Goal: Communication & Community: Answer question/provide support

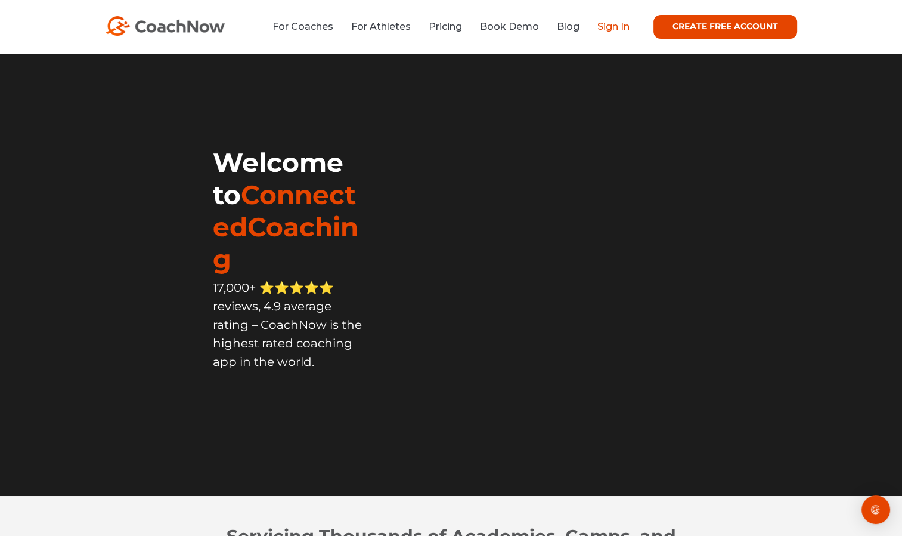
click at [616, 30] on link "Sign In" at bounding box center [614, 26] width 32 height 11
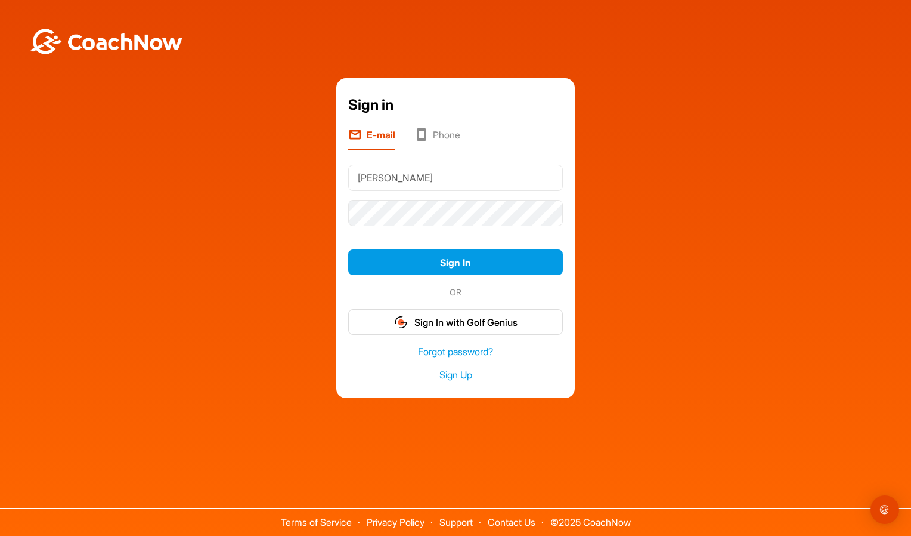
type input "[EMAIL_ADDRESS][DOMAIN_NAME]"
click at [348, 249] on button "Sign In" at bounding box center [455, 262] width 215 height 26
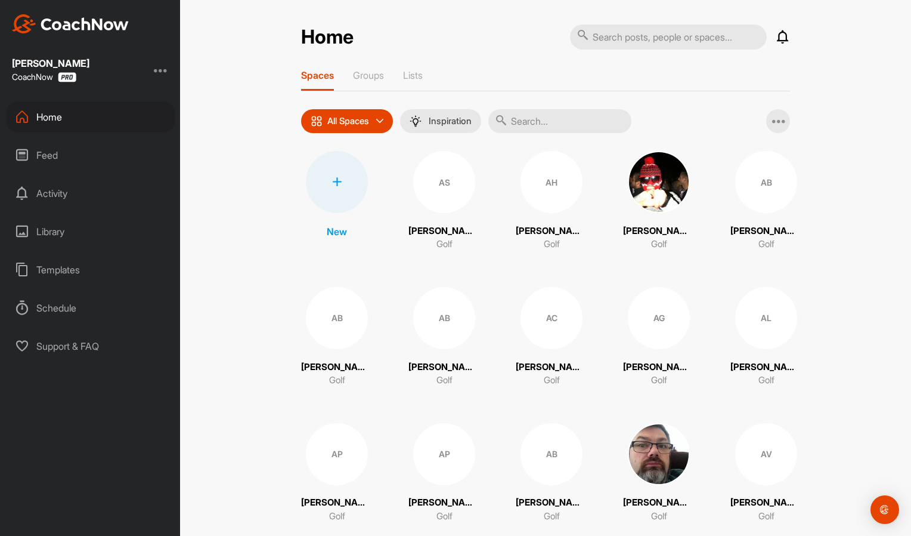
click at [532, 119] on input "text" at bounding box center [559, 121] width 143 height 24
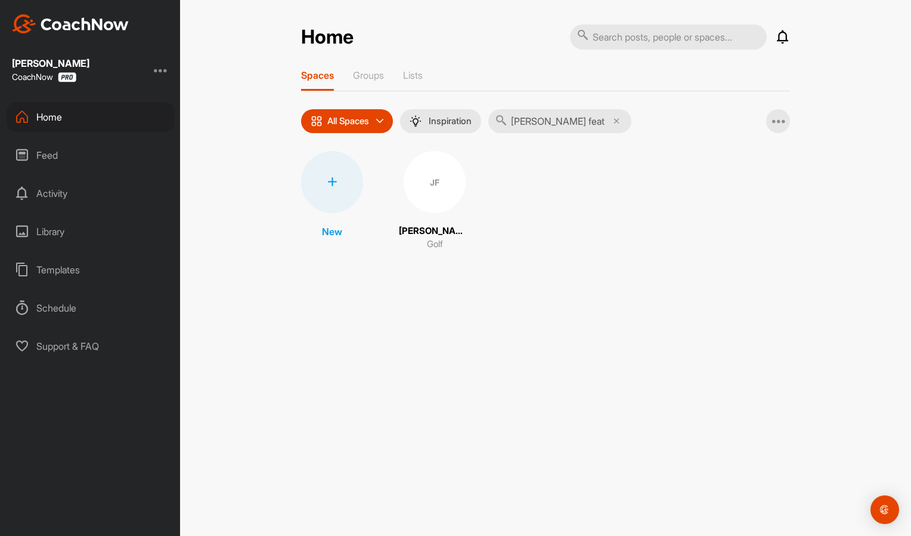
type input "[PERSON_NAME] feat"
click at [439, 185] on div "JF" at bounding box center [435, 182] width 62 height 62
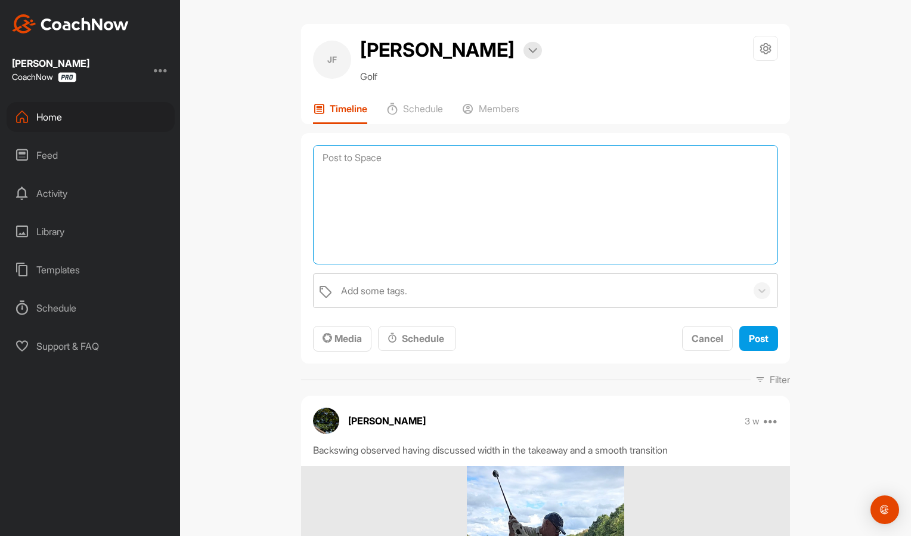
click at [420, 183] on textarea at bounding box center [545, 204] width 465 height 119
paste textarea "Full swing Distance Goal - 68 mph or better by May 2026 Notes - Discuss S and C…"
click at [341, 264] on textarea "Lesson notes 19th September 2025 Full swing Distance Goal - 68 mph or better by…" at bounding box center [545, 204] width 465 height 119
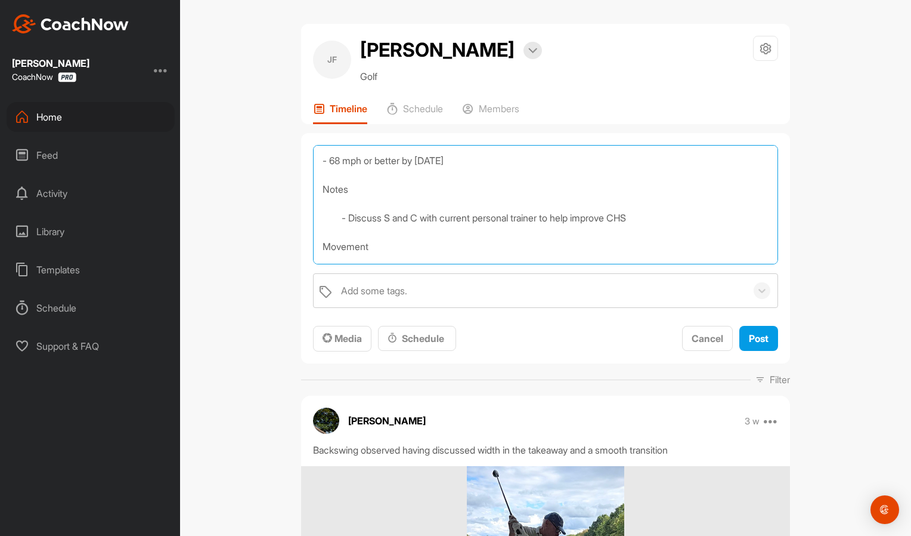
scroll to position [112, 0]
click at [334, 246] on textarea "Lesson notes 19th September 2025 Full swing Distance Goal - 68 mph or better by…" at bounding box center [545, 204] width 465 height 119
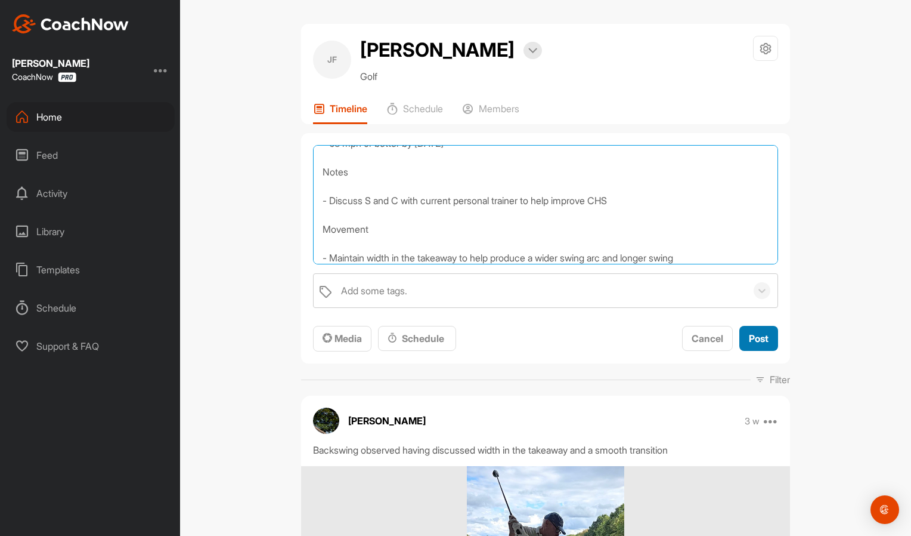
type textarea "Lesson notes 19th September 2025 Full swing Distance Goal - 68 mph or better by…"
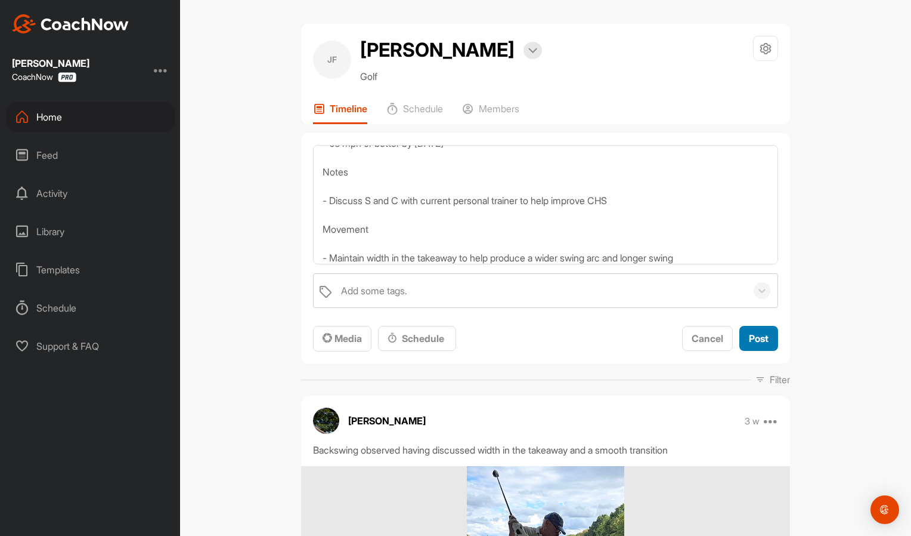
click at [763, 344] on span "Post" at bounding box center [759, 338] width 20 height 12
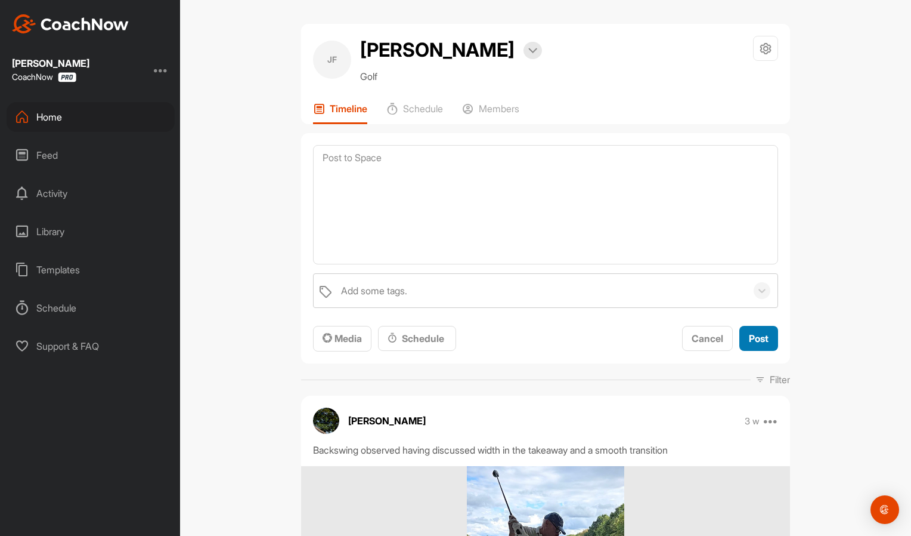
scroll to position [0, 0]
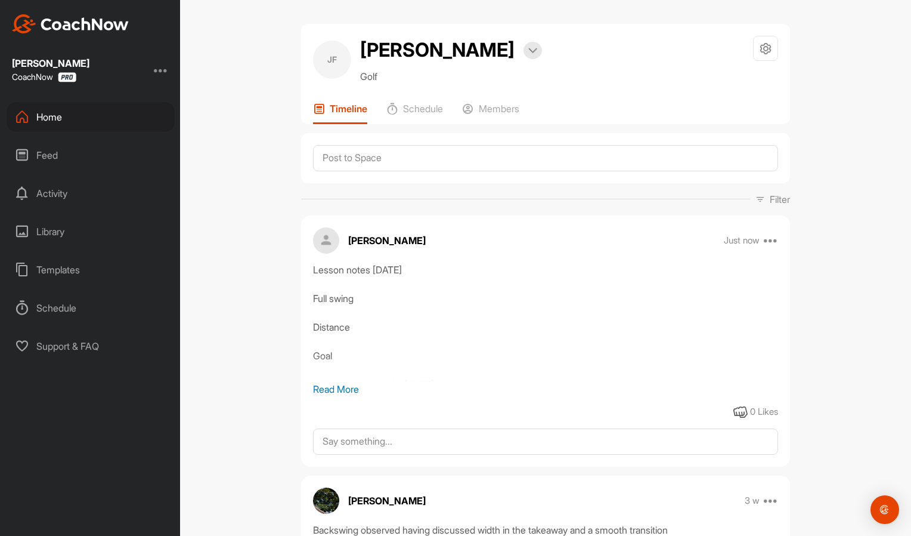
click at [69, 117] on div "Home" at bounding box center [91, 117] width 168 height 30
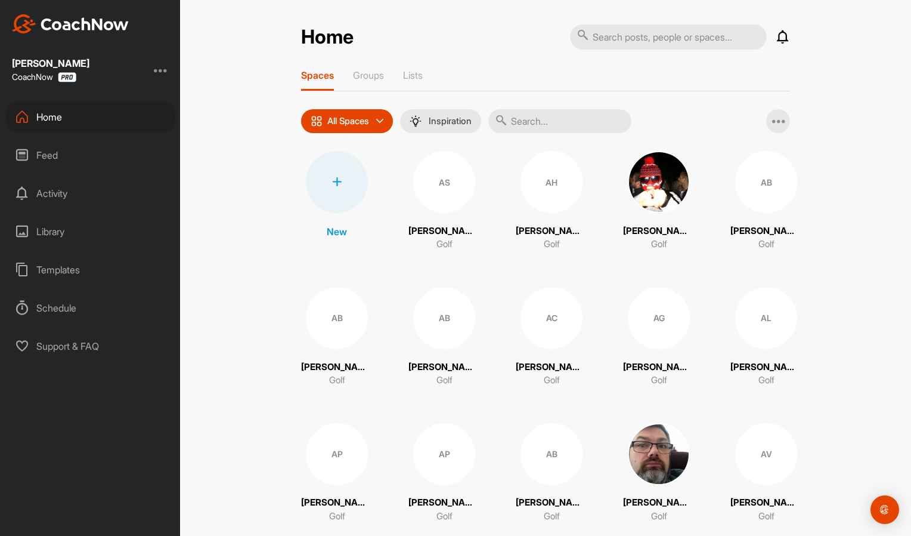
click at [584, 118] on input "text" at bounding box center [559, 121] width 143 height 24
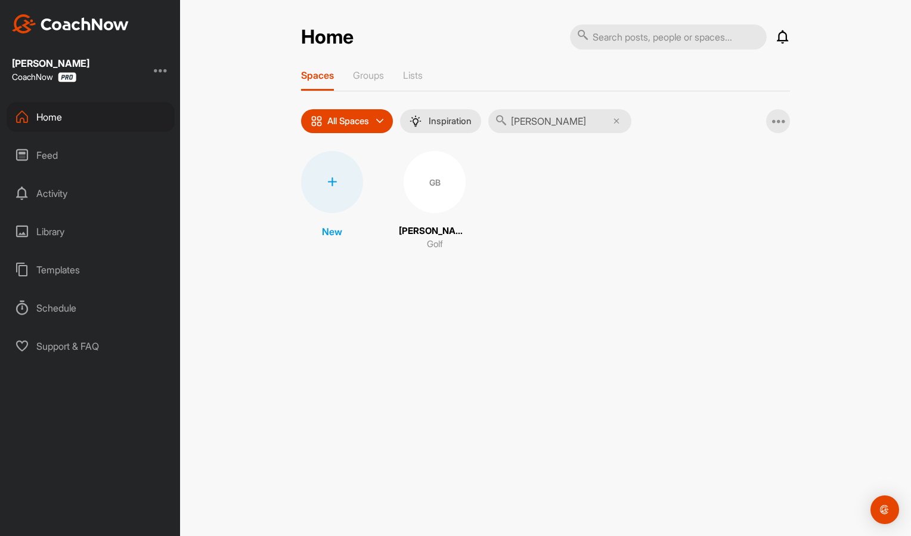
type input "garry"
click at [434, 197] on div "GB" at bounding box center [435, 182] width 62 height 62
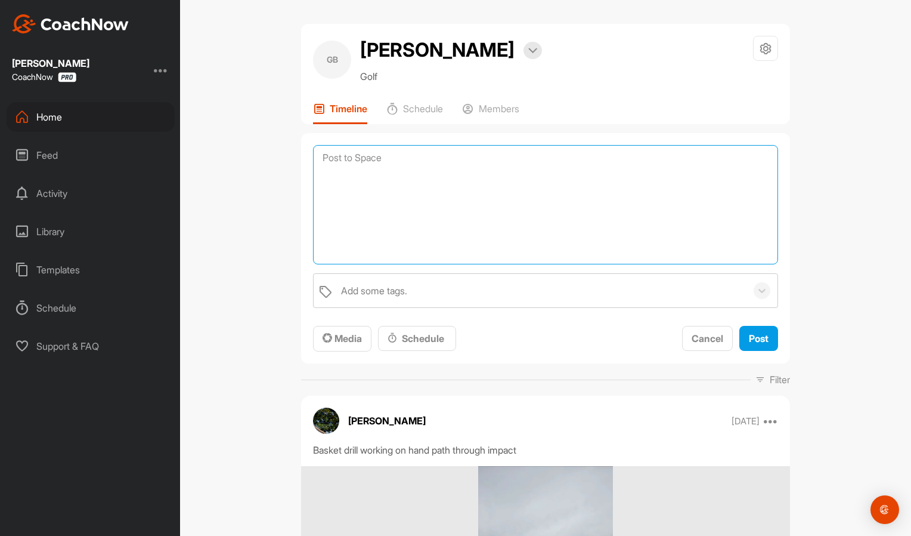
click at [361, 150] on textarea at bounding box center [545, 204] width 465 height 119
paste textarea "Wedge shot under 25 yards Movement - experiment with loft and angle to help ref…"
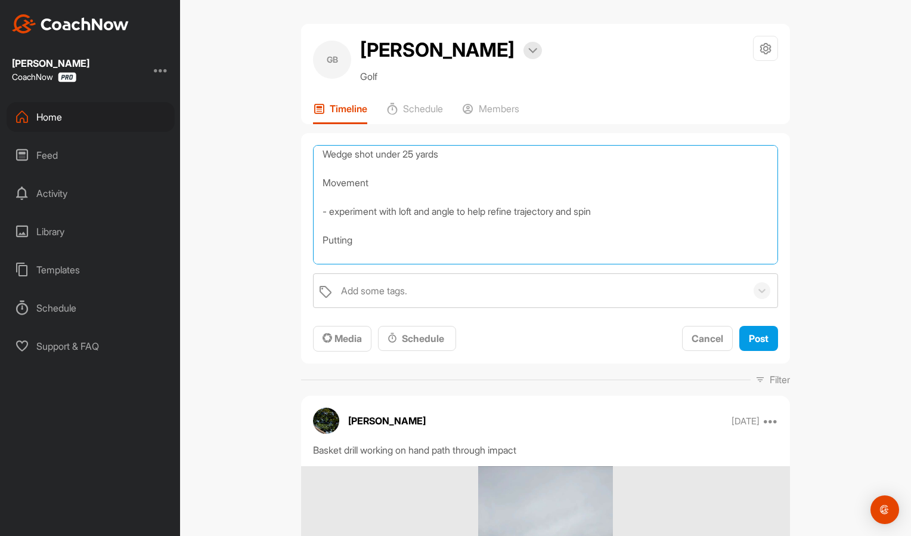
scroll to position [31, 0]
click at [416, 211] on textarea "Lesson notes 19th September 2025 Wedge shot under 25 yards Movement - experimen…" at bounding box center [545, 204] width 465 height 119
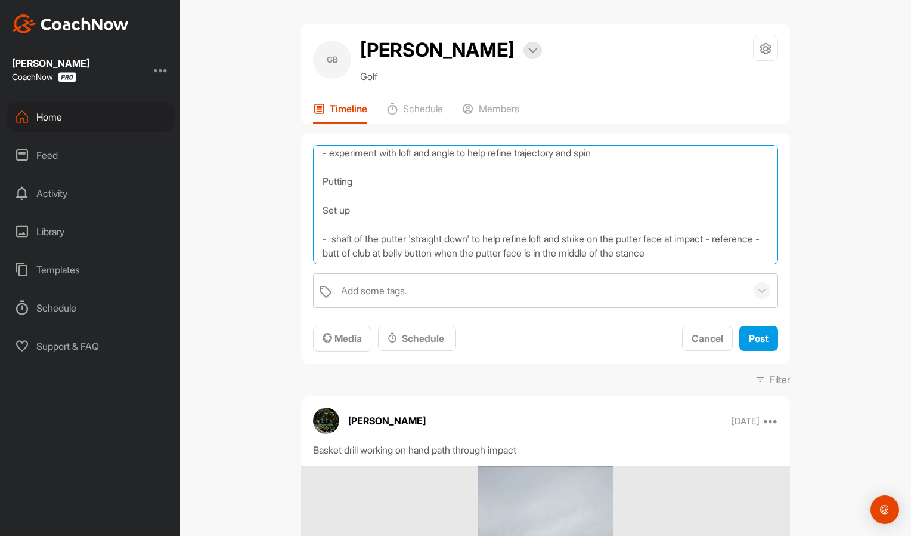
scroll to position [106, 0]
type textarea "Lesson notes 19th September 2025 Wedge shot under 25 yards Movement - experimen…"
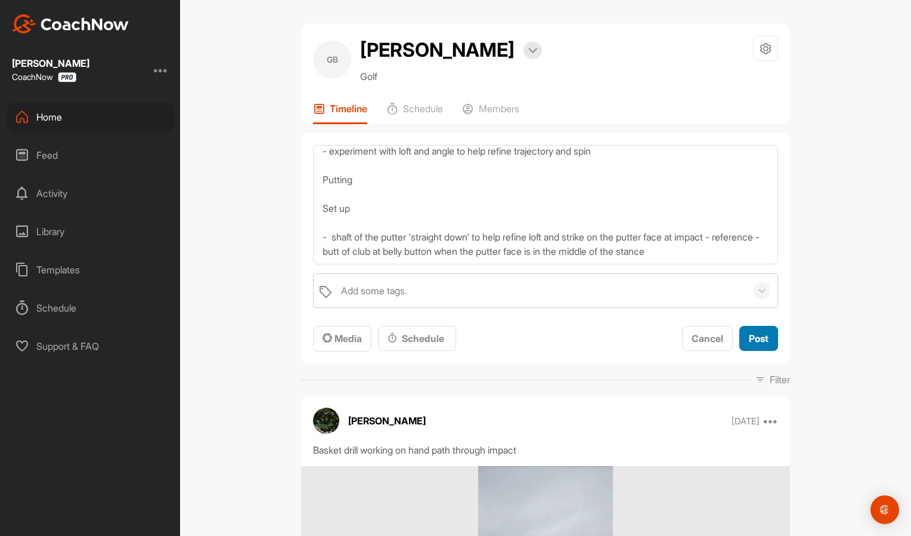
click at [754, 333] on span "Post" at bounding box center [759, 338] width 20 height 12
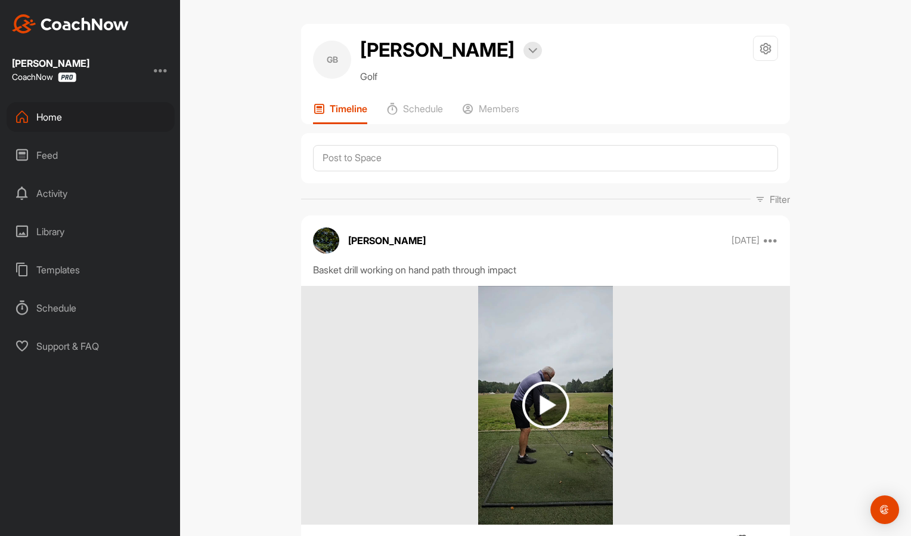
scroll to position [0, 0]
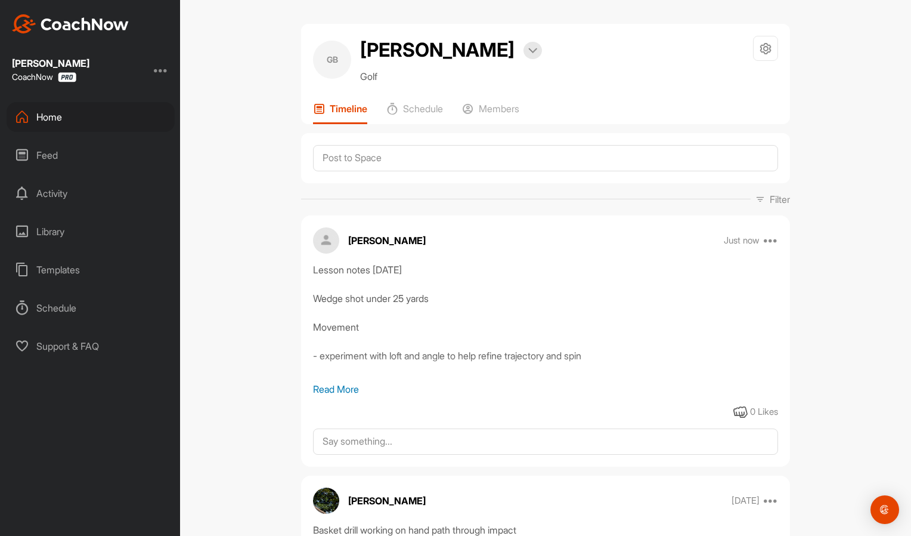
click at [166, 71] on div at bounding box center [161, 70] width 14 height 14
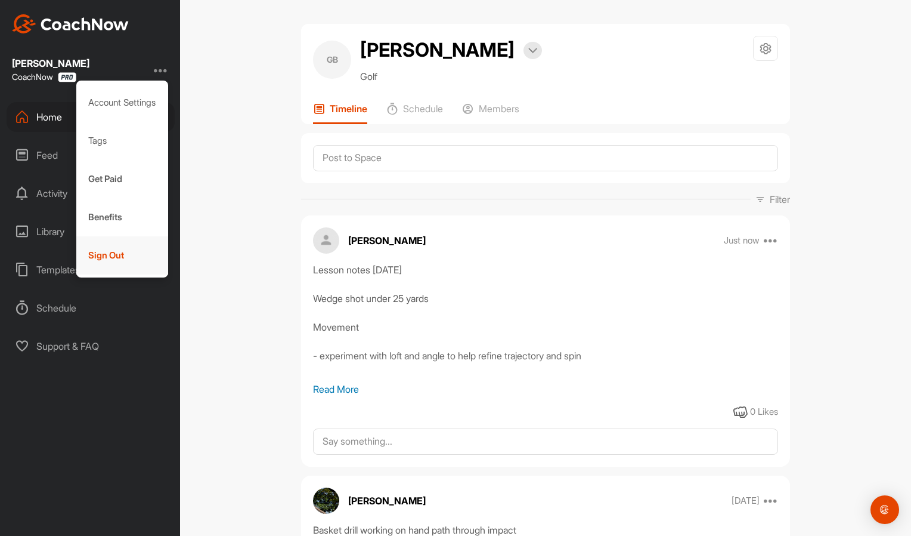
click at [117, 255] on div "Sign Out" at bounding box center [122, 255] width 92 height 38
